Goal: Use online tool/utility: Use online tool/utility

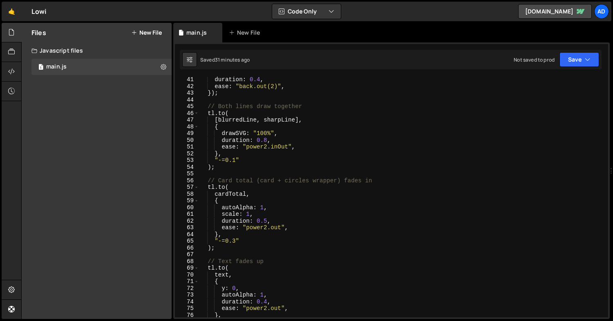
scroll to position [0, 2]
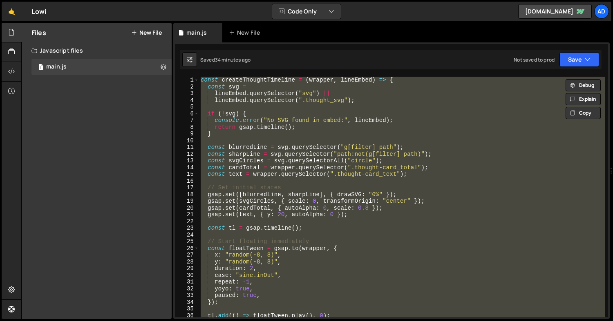
click at [323, 131] on div "const createThoughtTimeline = ( wrapper , lineEmbed ) => { const svg = lineEmbe…" at bounding box center [401, 197] width 405 height 241
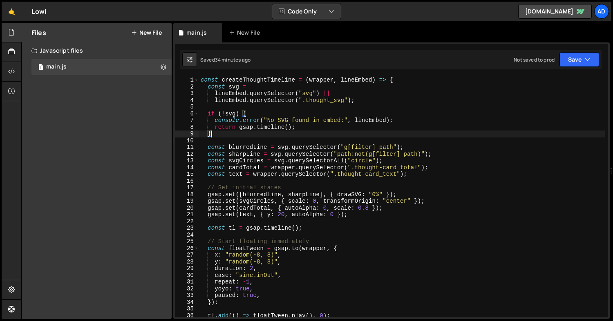
type textarea "initThoughtsAnimation();"
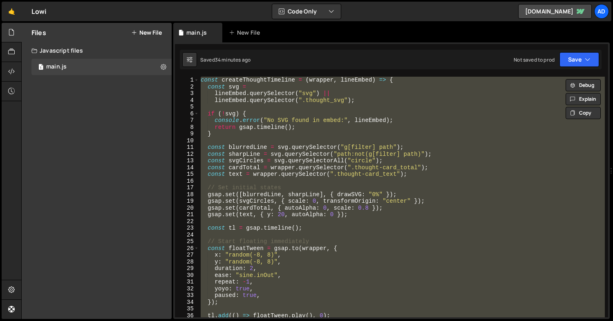
paste textarea
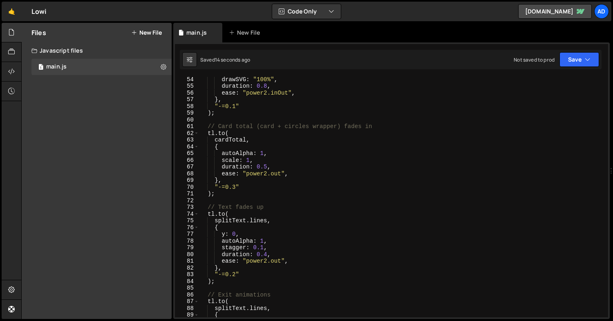
scroll to position [383, 0]
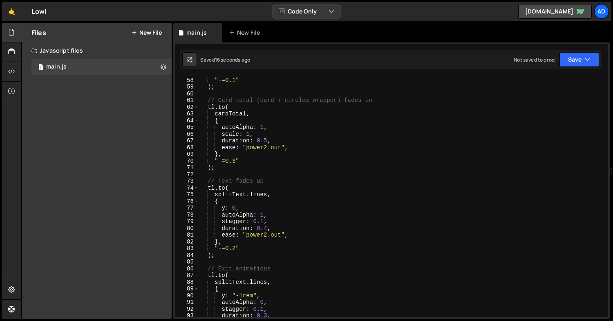
click at [266, 236] on div "} , "-=0.1" ) ; // Card total (card + circles wrapper) fades in tl . to ( cardT…" at bounding box center [401, 197] width 405 height 254
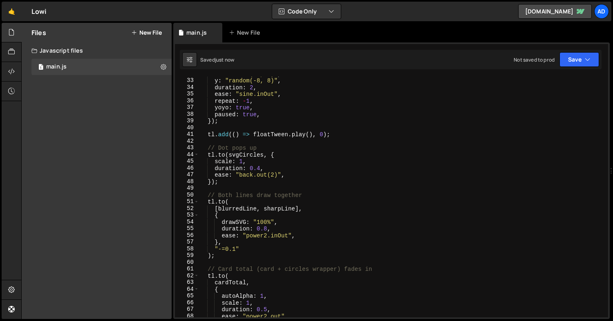
scroll to position [214, 0]
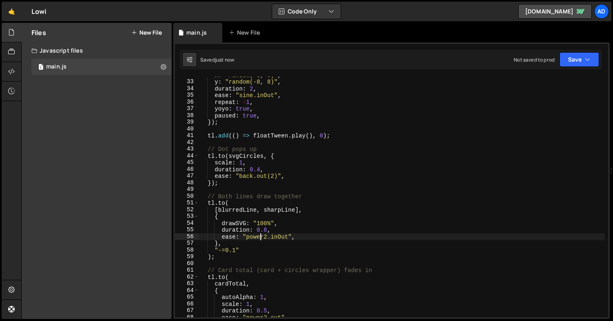
click at [261, 238] on div "x : "random(-8, 8)" , y : "random(-8, 8)" , duration : 2 , ease : "sine.inOut" …" at bounding box center [401, 199] width 405 height 254
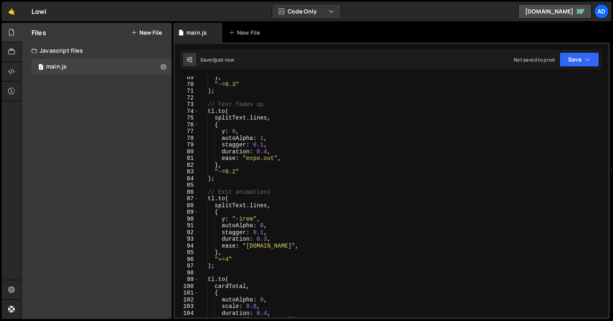
scroll to position [470, 0]
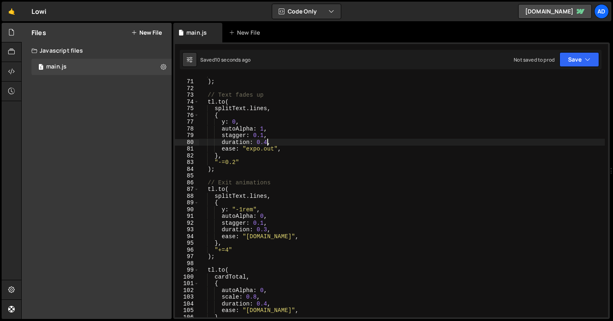
click at [267, 143] on div ""-=0.3" ) ; // Text fades up tl . to ( splitText . lines , { y : 0 , autoAlpha …" at bounding box center [401, 198] width 405 height 254
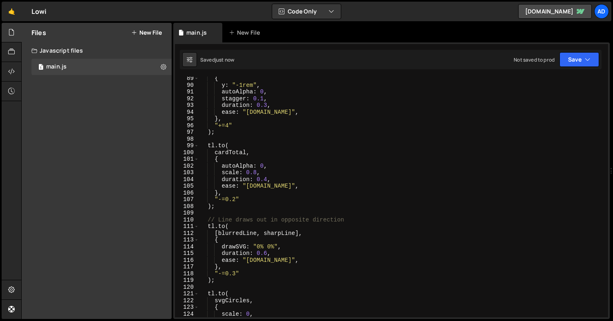
scroll to position [611, 0]
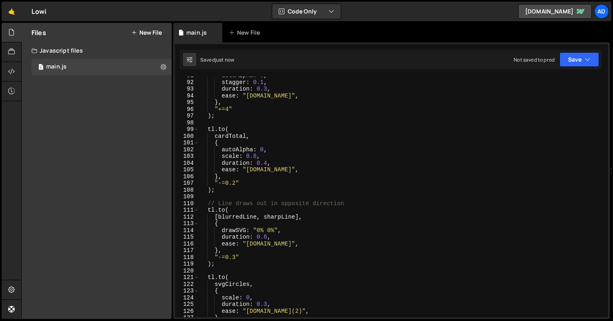
click at [256, 156] on div "autoAlpha : 0 , stagger : 0.1 , duration : 0.3 , ease : "[DOMAIN_NAME]" , } , "…" at bounding box center [401, 199] width 405 height 254
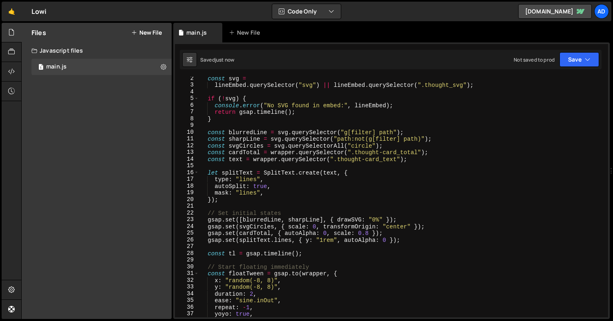
scroll to position [35, 0]
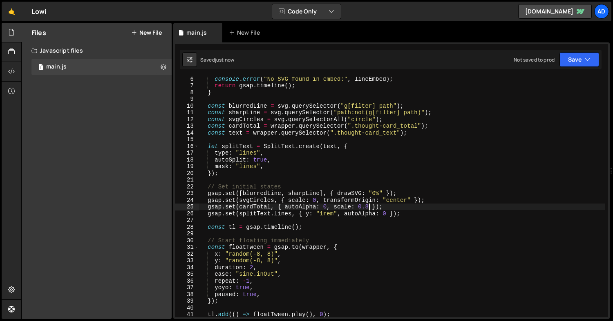
click at [369, 205] on div "console . error ( "No SVG found in embed:" , lineEmbed ) ; return gsap . timeli…" at bounding box center [401, 203] width 405 height 254
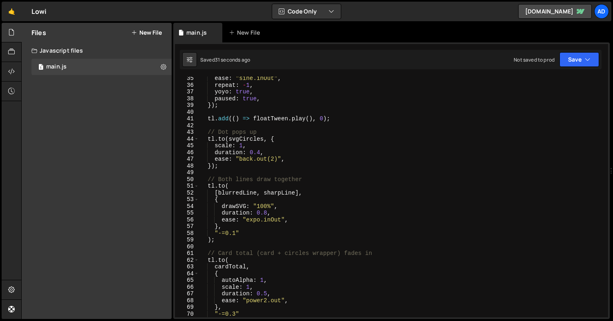
scroll to position [255, 0]
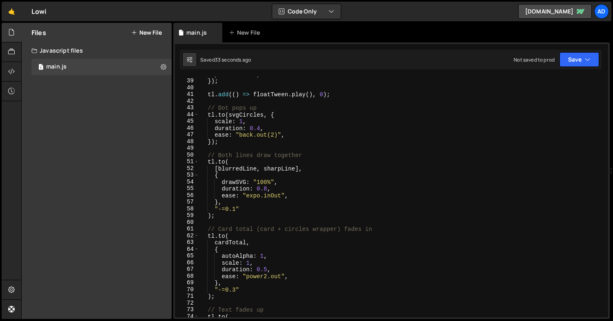
click at [270, 198] on div "paused : true , }) ; tl . add (( ) => floatTween . play ( ) , 0 ) ; // Dot pops…" at bounding box center [401, 198] width 405 height 254
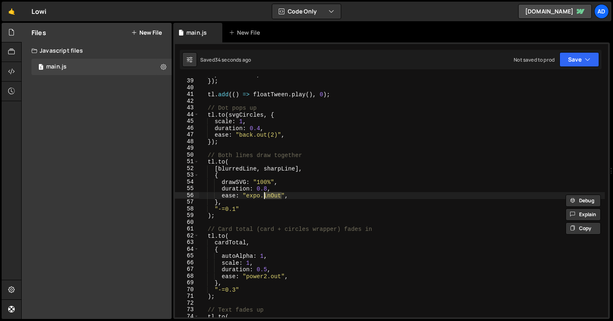
click at [255, 198] on div "paused : true , }) ; tl . add (( ) => floatTween . play ( ) , 0 ) ; // Dot pops…" at bounding box center [401, 198] width 405 height 254
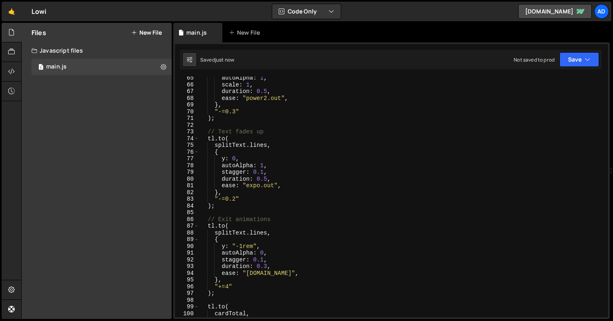
scroll to position [433, 0]
click at [235, 160] on div "autoAlpha : 1 , scale : 1 , duration : 0.5 , ease : "power2.out" , } , "-=0.3" …" at bounding box center [401, 202] width 405 height 254
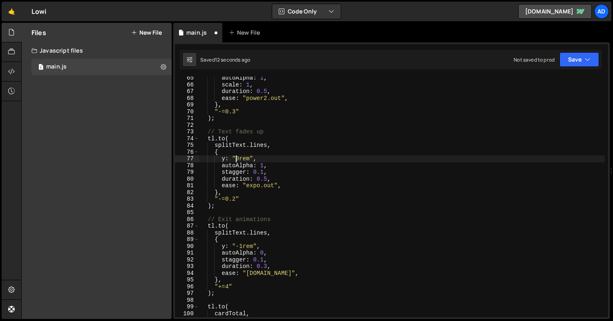
scroll to position [0, 2]
click at [267, 180] on div "autoAlpha : 1 , scale : 1 , duration : 0.5 , ease : "power2.out" , } , "-=0.3" …" at bounding box center [401, 202] width 405 height 254
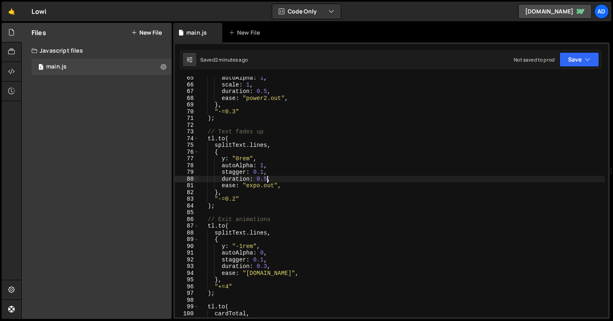
click at [366, 131] on div "autoAlpha : 1 , scale : 1 , duration : 0.5 , ease : "power2.out" , } , "-=0.3" …" at bounding box center [401, 202] width 405 height 254
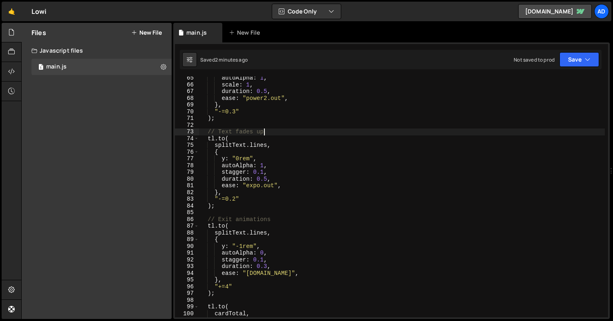
scroll to position [0, 4]
click at [366, 131] on div "autoAlpha : 1 , scale : 1 , duration : 0.5 , ease : "power2.out" , } , "-=0.3" …" at bounding box center [401, 202] width 405 height 254
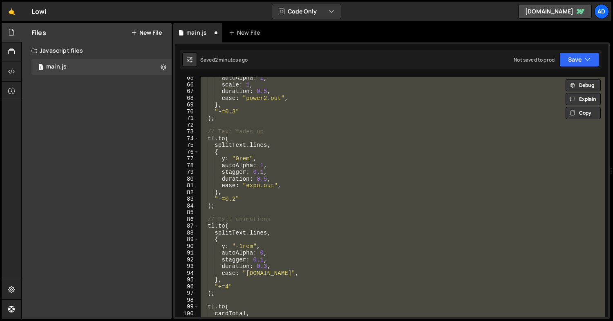
type textarea "initThoughtsAnimation();"
